Goal: Information Seeking & Learning: Find contact information

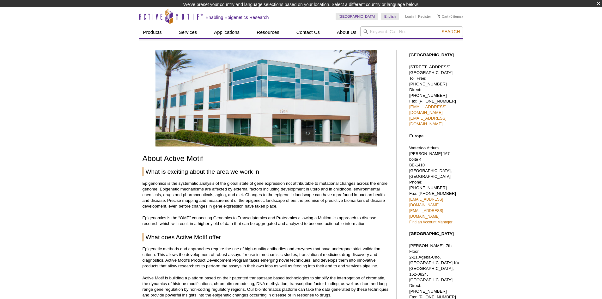
drag, startPoint x: 531, startPoint y: 202, endPoint x: 529, endPoint y: 204, distance: 3.4
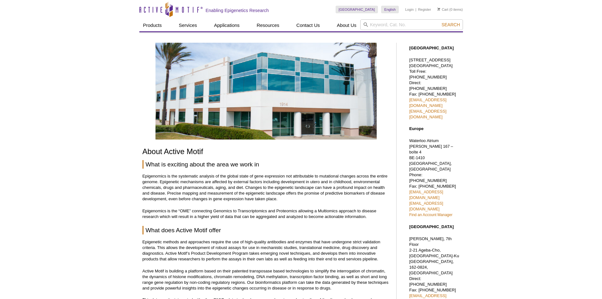
click at [484, 126] on div "Active Motif Logo Enabling Epigenetics Research 0 Search Skip to content Active…" at bounding box center [301, 301] width 602 height 603
click at [436, 212] on link "Find an Account Manager" at bounding box center [430, 214] width 43 height 4
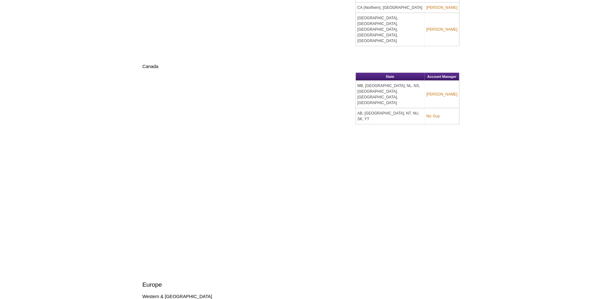
click at [512, 99] on div "Active Motif Logo Enabling Epigenetics Research 0 Search Skip to content Active…" at bounding box center [301, 12] width 602 height 1133
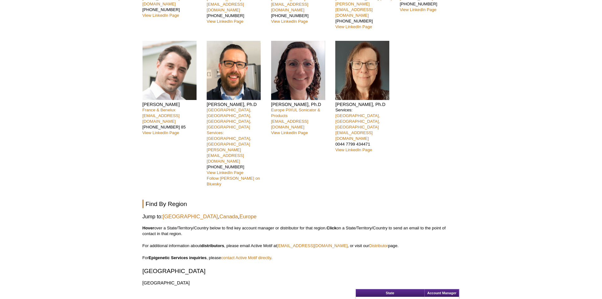
scroll to position [63, 0]
